Goal: Information Seeking & Learning: Learn about a topic

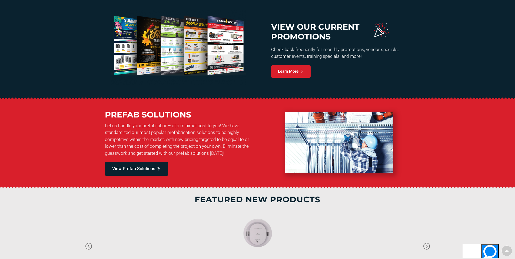
scroll to position [243, 0]
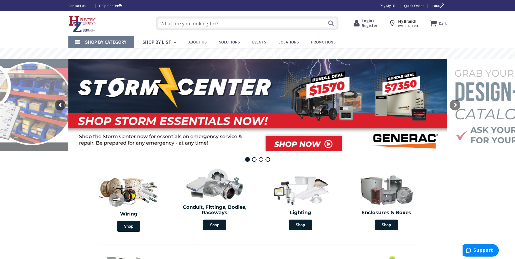
click at [185, 20] on input "text" at bounding box center [247, 23] width 182 height 14
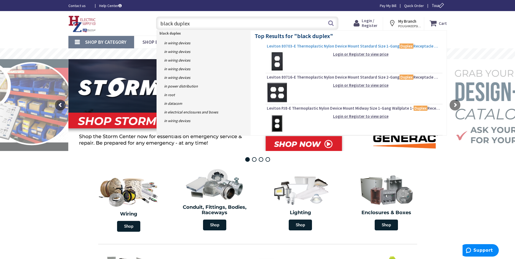
type input "black duplex"
click at [277, 47] on span "Leviton 80703-E Thermoplastic Nylon Device Mount Standard Size 1-Gang Duplex Re…" at bounding box center [354, 46] width 174 height 5
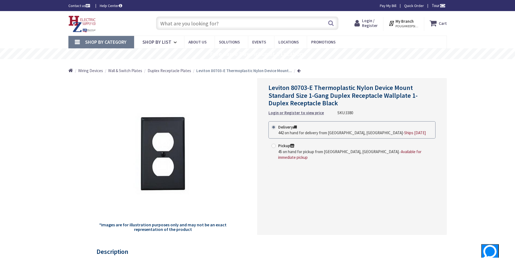
click at [165, 71] on span "Duplex Receptacle Plates" at bounding box center [170, 70] width 44 height 5
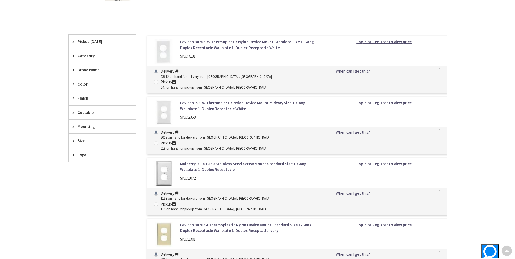
scroll to position [135, 0]
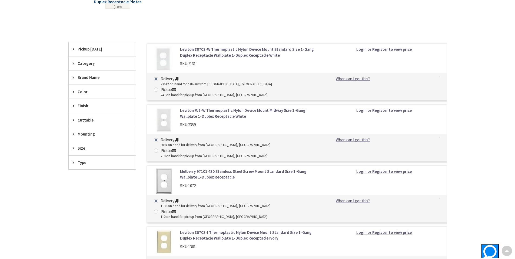
click at [81, 93] on span "Color" at bounding box center [100, 92] width 44 height 6
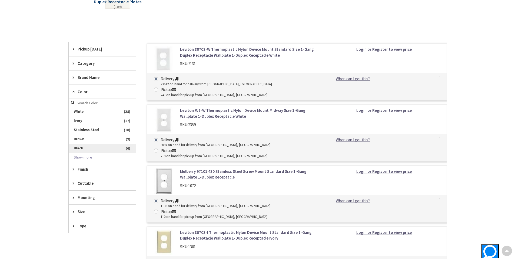
click at [84, 146] on span "Black" at bounding box center [102, 148] width 67 height 9
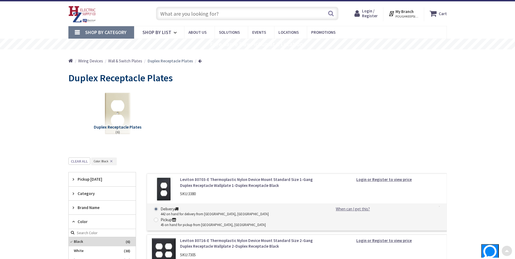
scroll to position [0, 0]
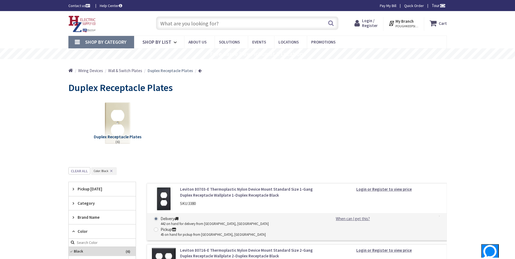
click at [120, 72] on span "Wall & Switch Plates" at bounding box center [125, 70] width 34 height 5
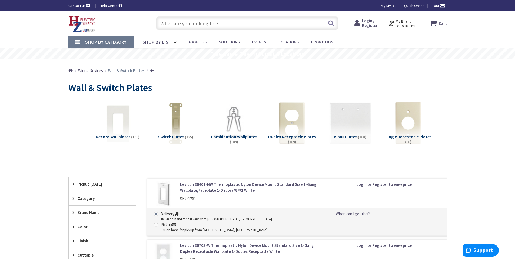
click at [114, 122] on img at bounding box center [117, 123] width 49 height 49
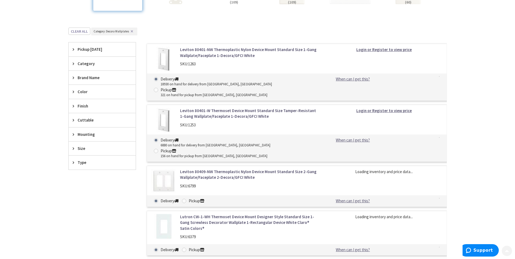
scroll to position [167, 0]
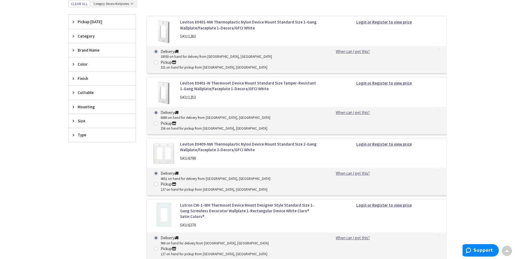
click at [77, 66] on div "Color" at bounding box center [102, 64] width 67 height 14
click at [77, 102] on span "Black" at bounding box center [102, 102] width 67 height 9
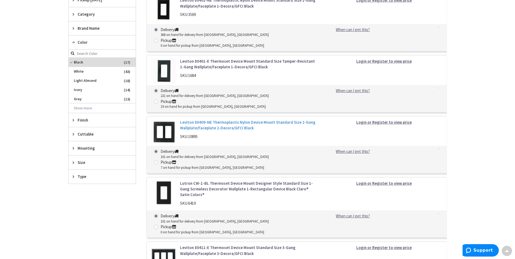
scroll to position [194, 0]
